Goal: Task Accomplishment & Management: Use online tool/utility

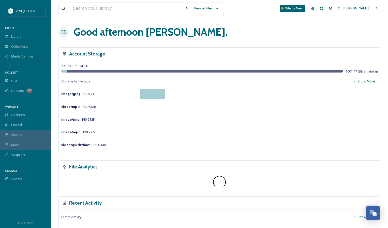
click at [13, 144] on span "Maps" at bounding box center [15, 144] width 8 height 5
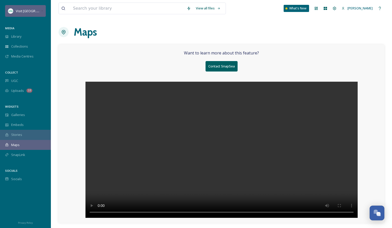
click at [30, 12] on span "Visit [GEOGRAPHIC_DATA][US_STATE]" at bounding box center [44, 10] width 57 height 5
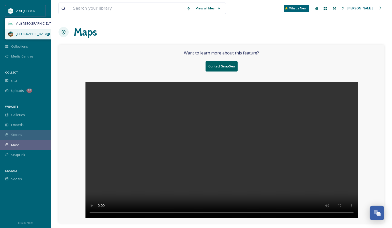
click at [25, 37] on div "[GEOGRAPHIC_DATA][US_STATE]" at bounding box center [40, 34] width 70 height 10
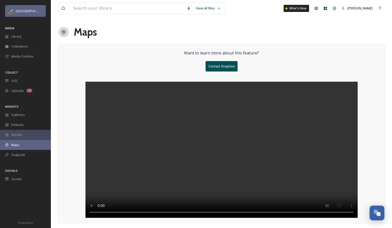
click at [34, 11] on span "[GEOGRAPHIC_DATA][US_STATE]" at bounding box center [41, 10] width 50 height 5
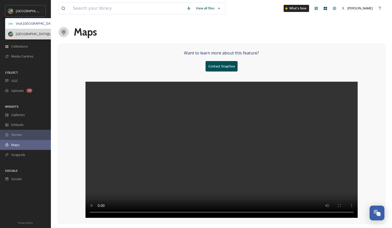
click at [35, 32] on span "[GEOGRAPHIC_DATA][US_STATE]" at bounding box center [41, 34] width 50 height 5
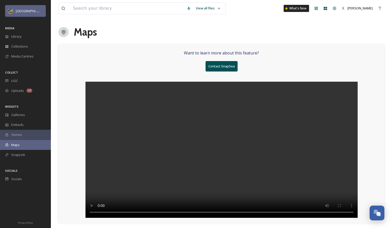
click at [27, 12] on span "[GEOGRAPHIC_DATA][US_STATE]" at bounding box center [41, 10] width 50 height 5
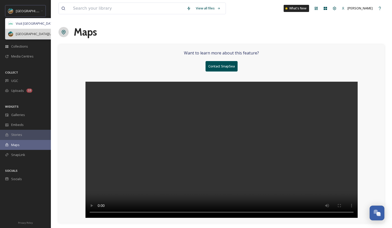
click at [27, 37] on div "[GEOGRAPHIC_DATA][US_STATE]" at bounding box center [40, 34] width 70 height 10
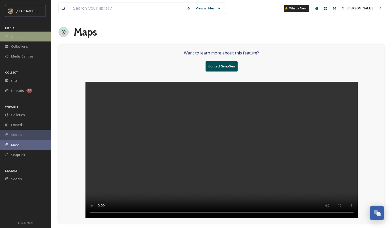
click at [15, 34] on span "Library" at bounding box center [16, 36] width 10 height 5
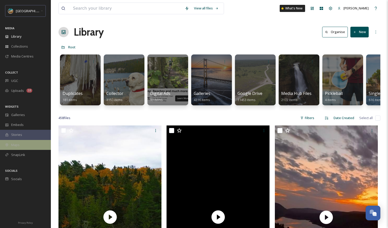
click at [24, 147] on div "Maps" at bounding box center [25, 145] width 51 height 10
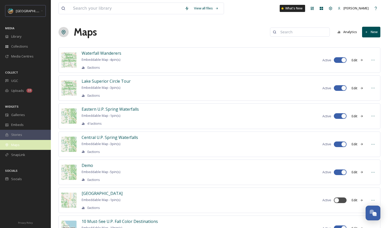
click at [30, 143] on div "Maps" at bounding box center [25, 145] width 51 height 10
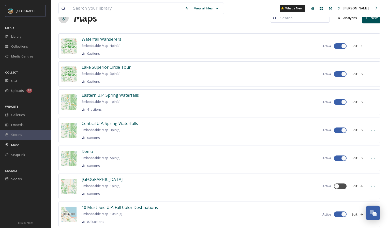
scroll to position [90, 0]
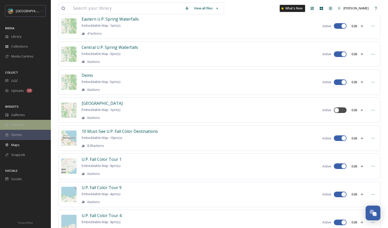
click at [30, 125] on div "Embeds" at bounding box center [25, 125] width 51 height 10
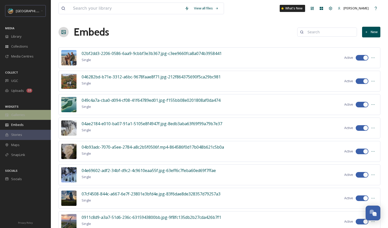
click at [36, 117] on div "Galleries" at bounding box center [25, 115] width 51 height 10
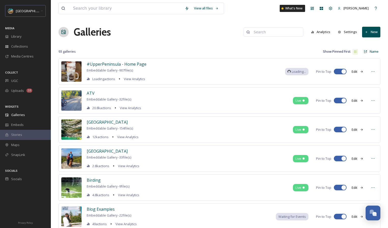
scroll to position [149, 0]
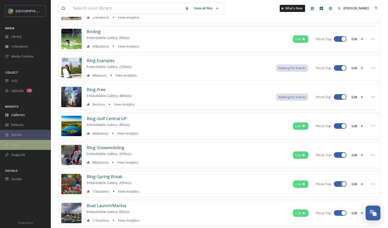
click at [19, 145] on span "Maps" at bounding box center [15, 144] width 8 height 5
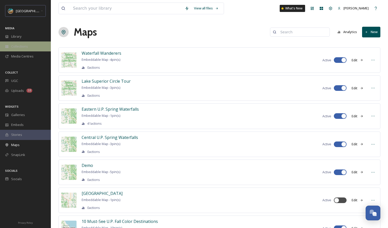
click at [26, 49] on div "Collections" at bounding box center [25, 46] width 51 height 10
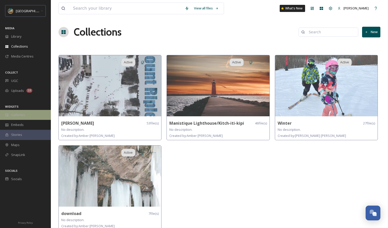
click at [26, 111] on div "Galleries" at bounding box center [25, 115] width 51 height 10
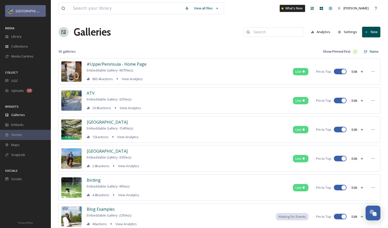
click at [31, 9] on span "[GEOGRAPHIC_DATA][US_STATE]" at bounding box center [41, 10] width 50 height 5
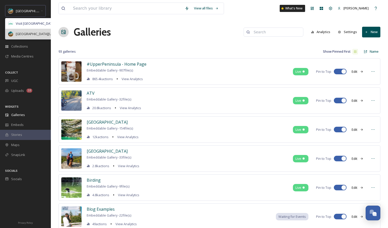
click at [29, 33] on span "[GEOGRAPHIC_DATA][US_STATE]" at bounding box center [41, 34] width 50 height 5
click at [27, 21] on span "Visit [GEOGRAPHIC_DATA][US_STATE]" at bounding box center [44, 23] width 57 height 5
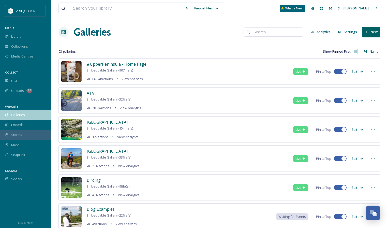
click at [16, 114] on span "Galleries" at bounding box center [18, 114] width 14 height 5
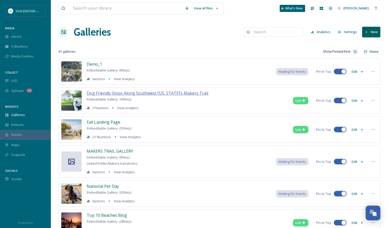
click at [106, 92] on span "Dog Friendly Stops Along Southwest [US_STATE]’s Makers Trail" at bounding box center [148, 93] width 122 height 6
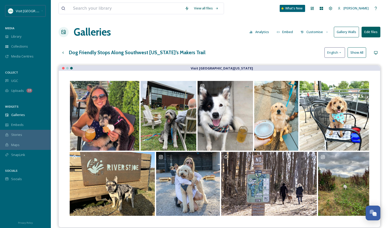
click at [313, 32] on button "Customise" at bounding box center [314, 32] width 33 height 10
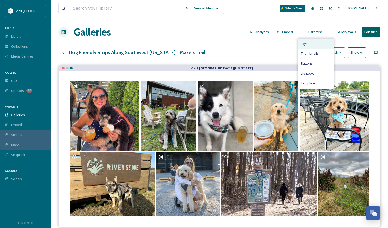
click at [311, 43] on span "Layout" at bounding box center [306, 43] width 10 height 5
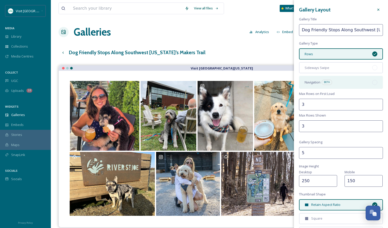
click at [341, 84] on div "Navigation BETA" at bounding box center [341, 82] width 84 height 13
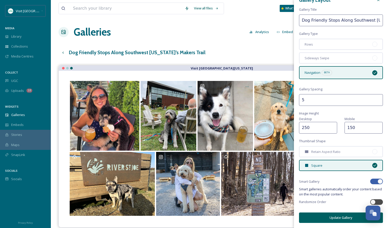
click at [337, 218] on button "Update Gallery" at bounding box center [341, 217] width 84 height 10
